Goal: Find specific page/section: Find specific page/section

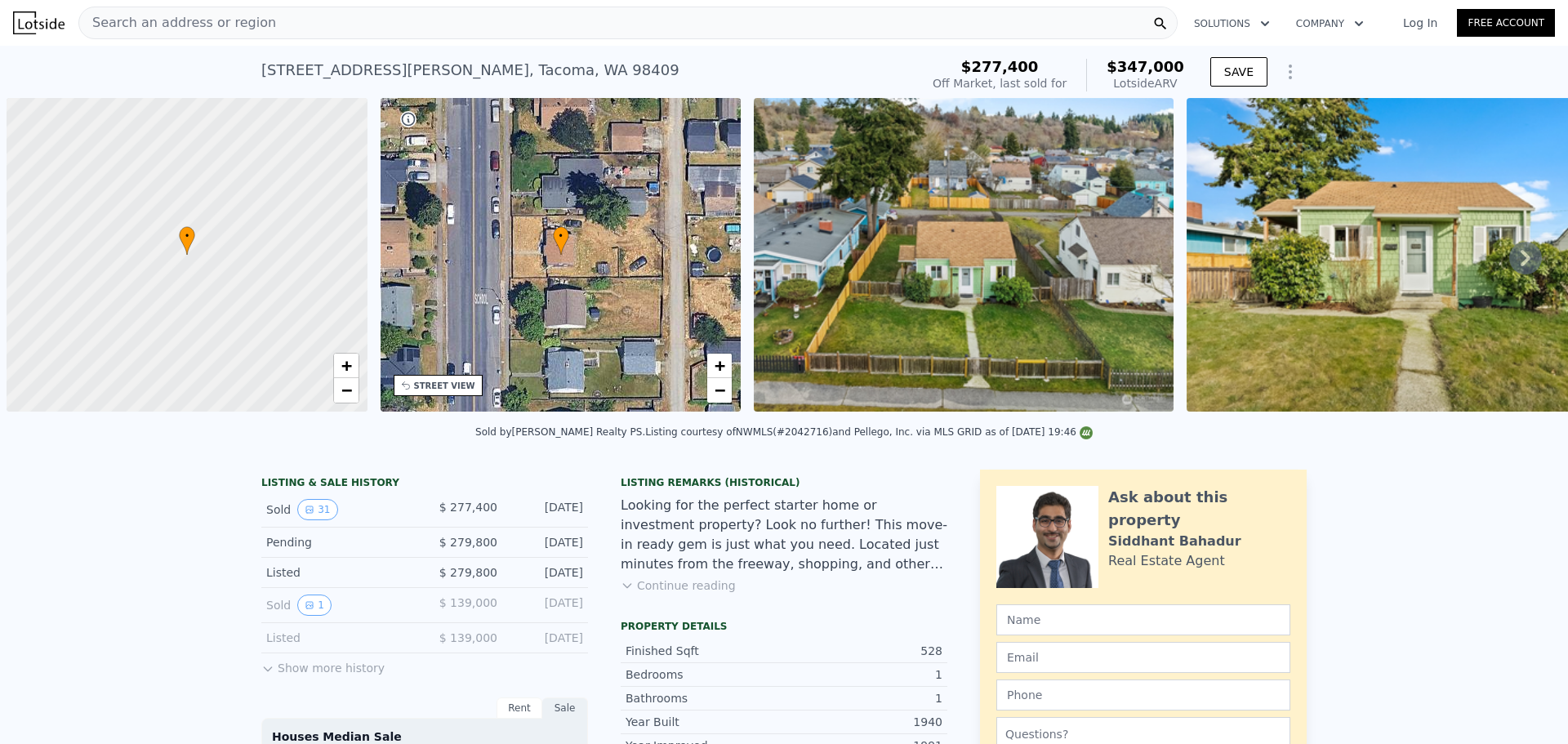
click at [491, 32] on div "Search an address or region" at bounding box center [628, 23] width 1100 height 32
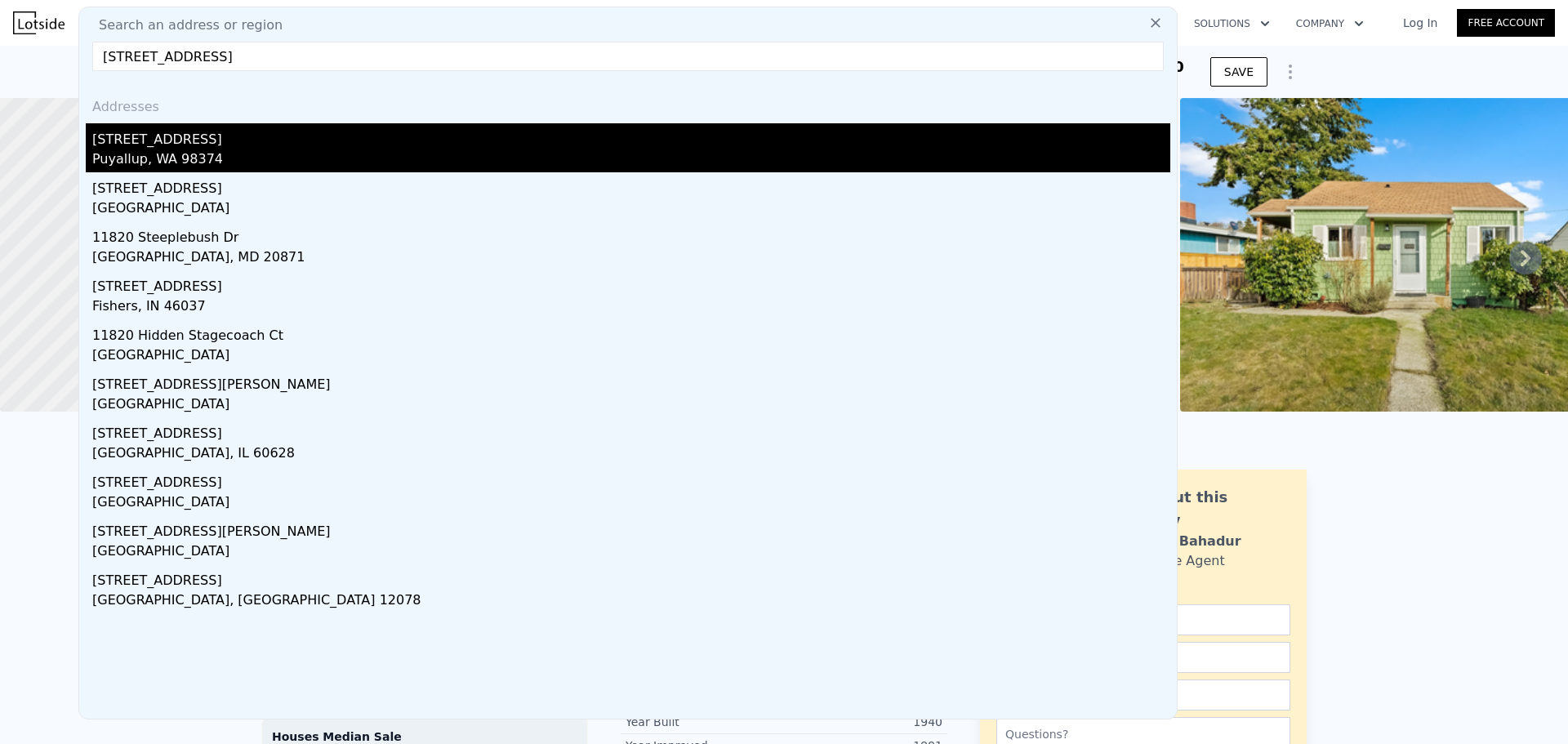
type input "[STREET_ADDRESS]"
click at [477, 135] on div "[STREET_ADDRESS]" at bounding box center [631, 136] width 1078 height 26
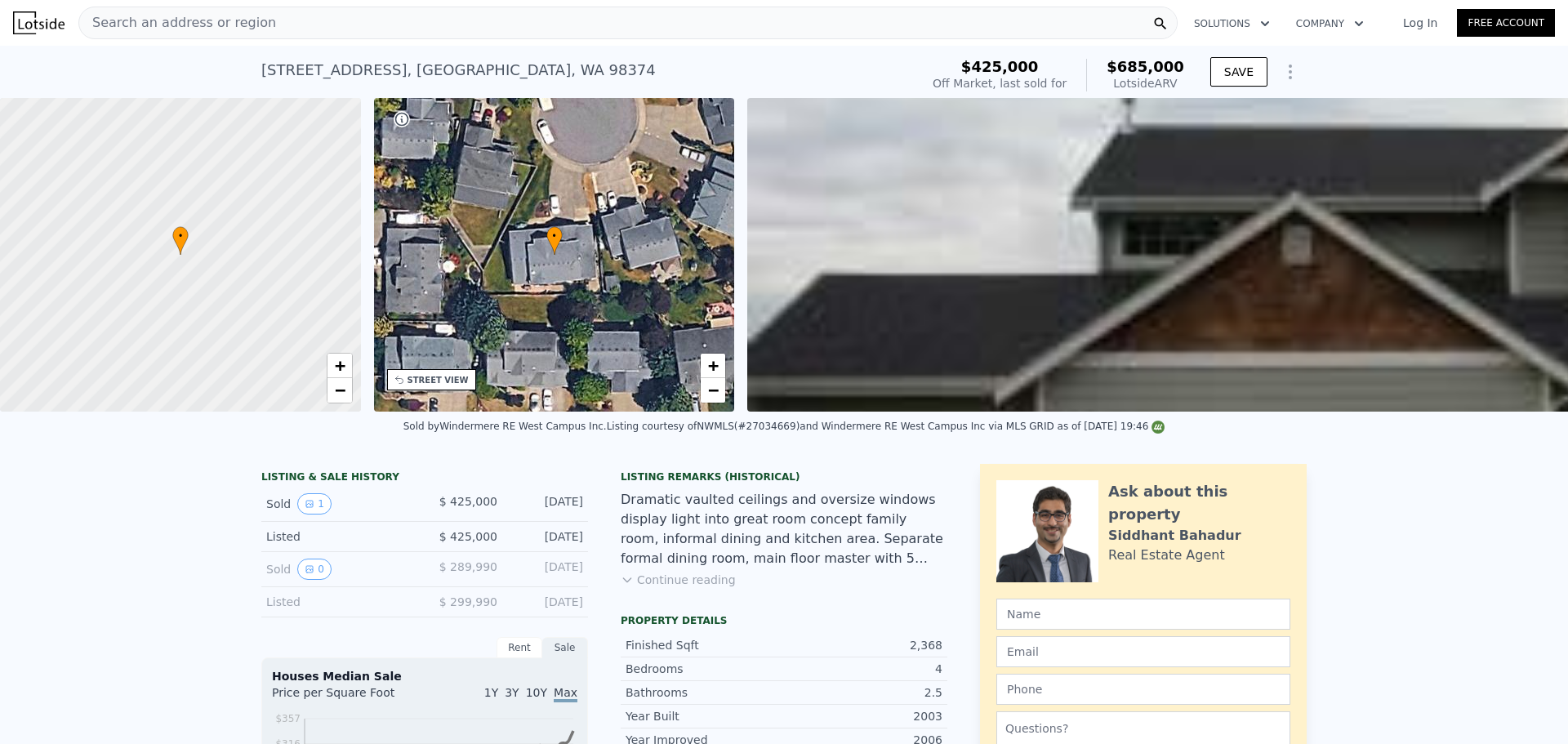
click at [380, 28] on div "Search an address or region" at bounding box center [628, 23] width 1100 height 32
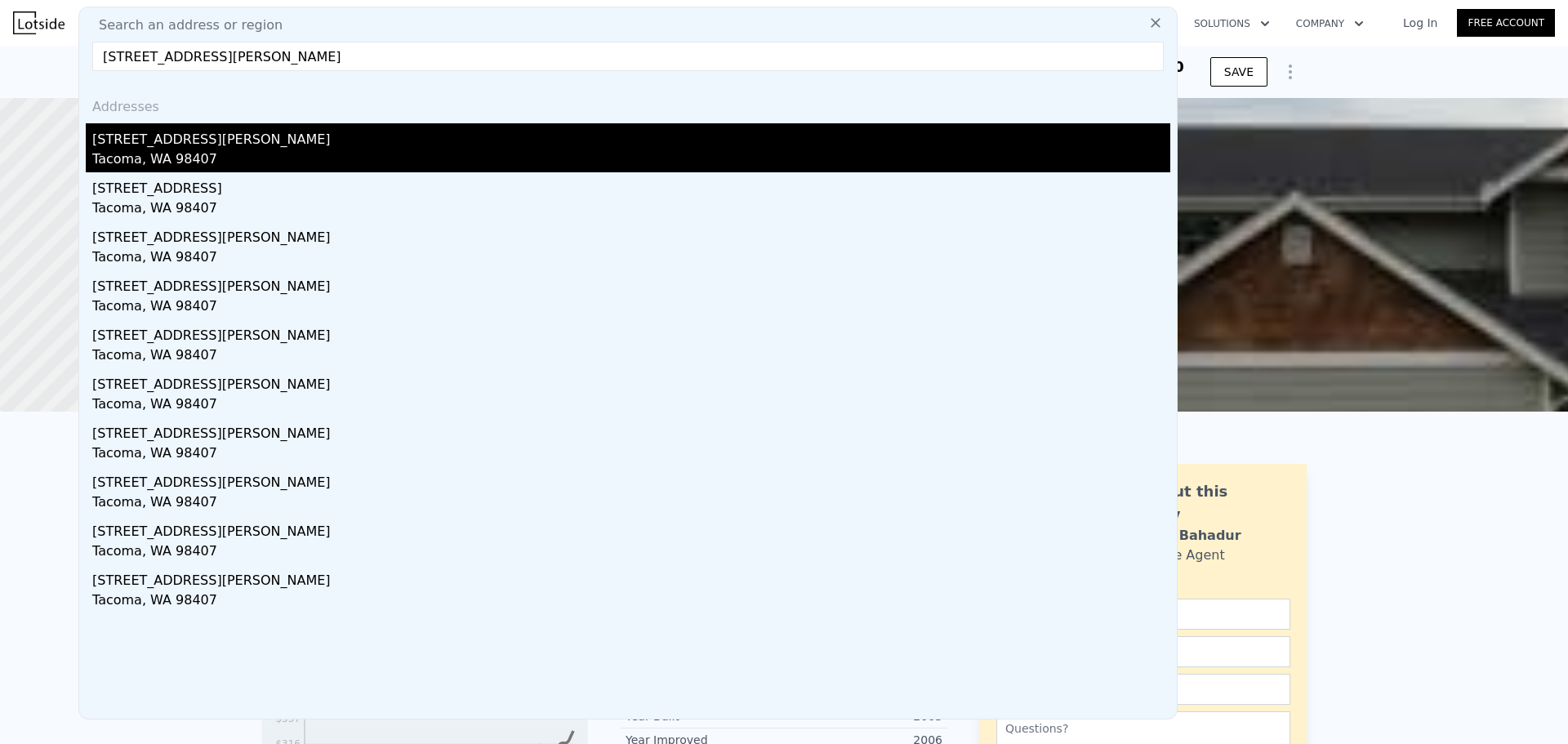
type input "[STREET_ADDRESS][PERSON_NAME]"
click at [392, 158] on div "Tacoma, WA 98407" at bounding box center [631, 161] width 1078 height 23
